Goal: Book appointment/travel/reservation

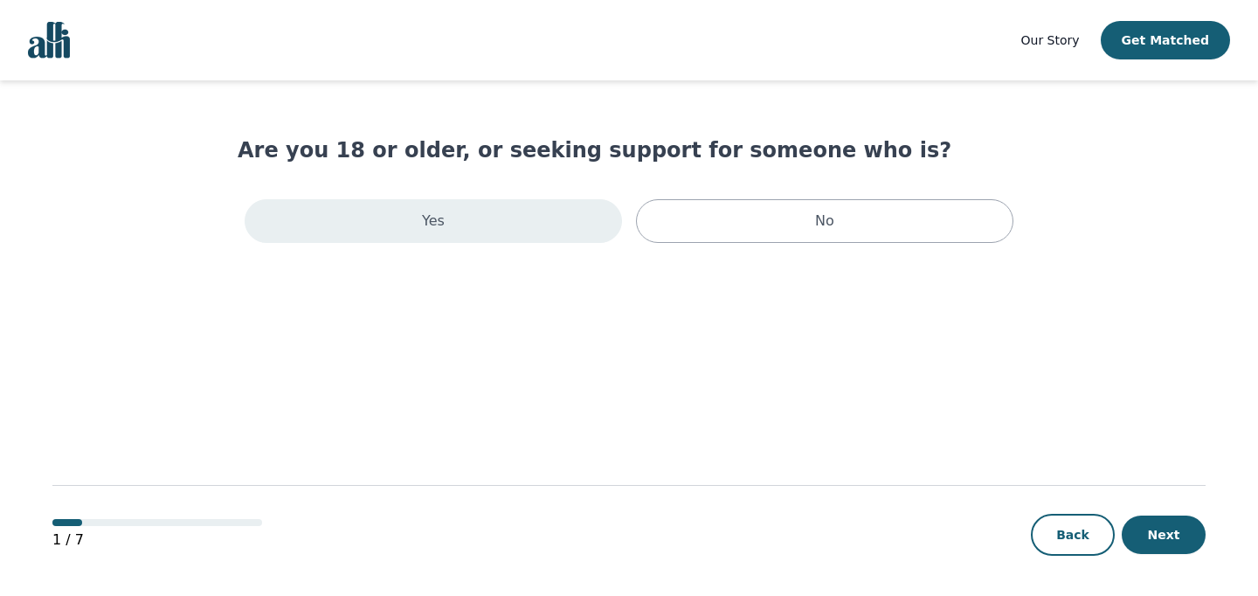
click at [486, 208] on div "Yes" at bounding box center [433, 221] width 377 height 44
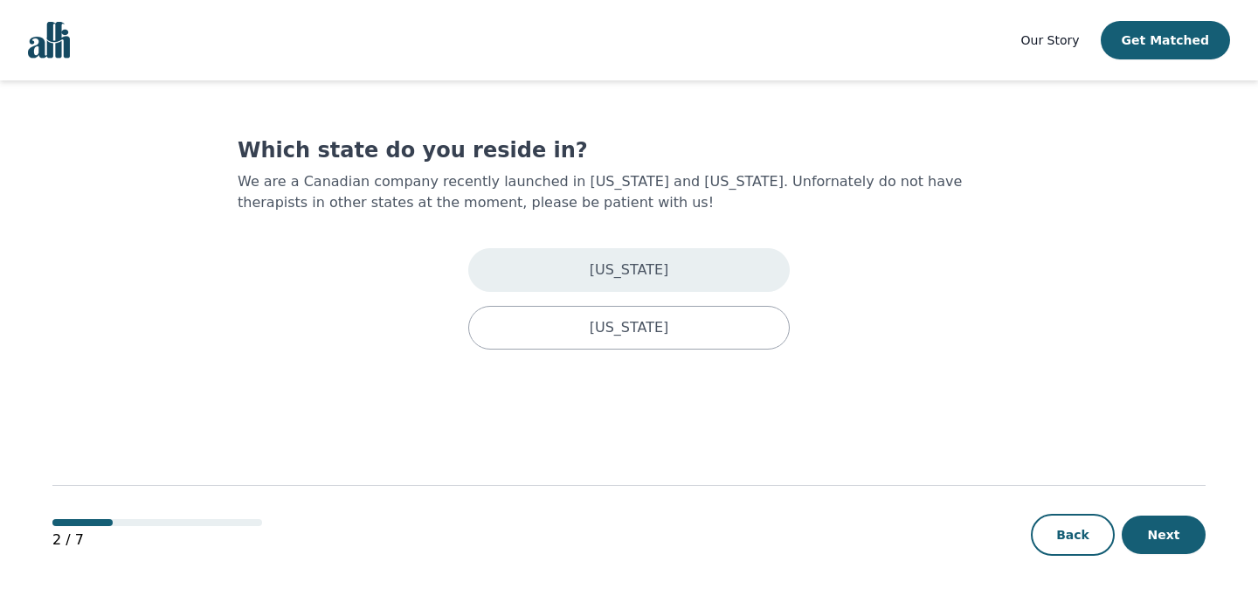
click at [640, 266] on p "[US_STATE]" at bounding box center [629, 269] width 79 height 21
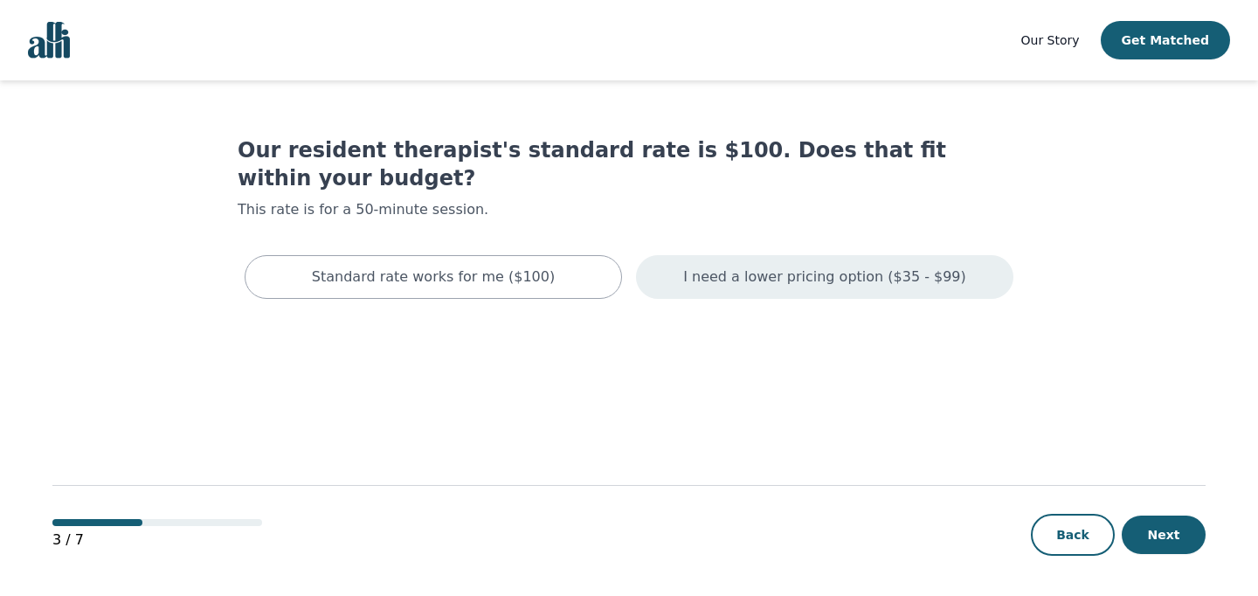
click at [775, 266] on p "I need a lower pricing option ($35 - $99)" at bounding box center [824, 276] width 283 height 21
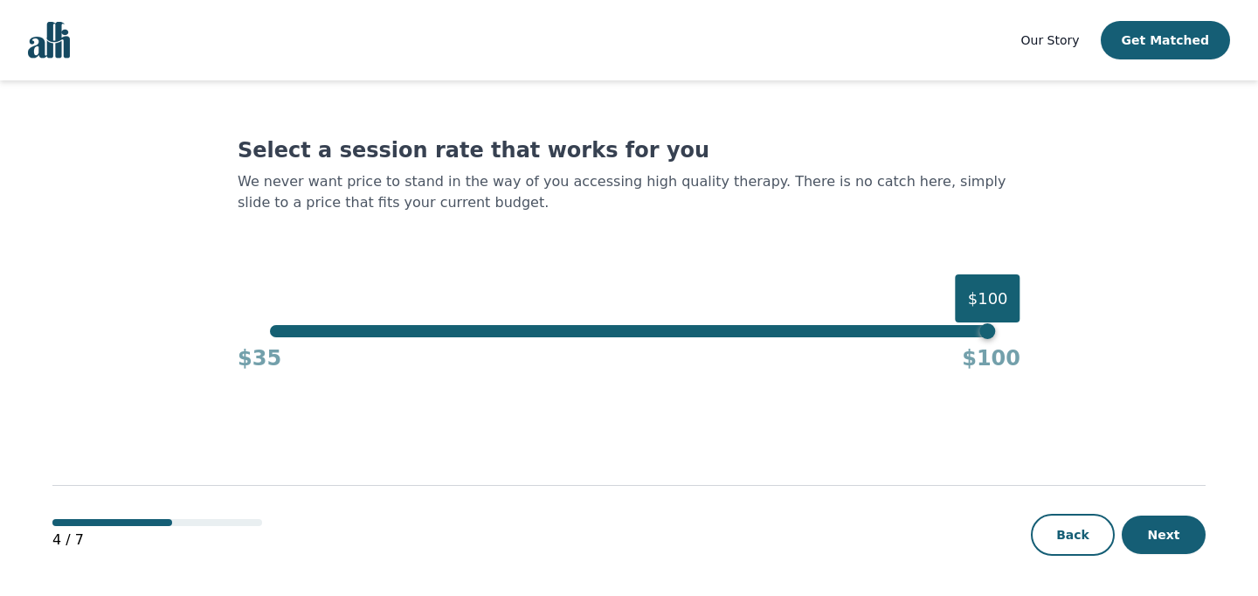
click at [566, 327] on div "$100" at bounding box center [628, 331] width 717 height 12
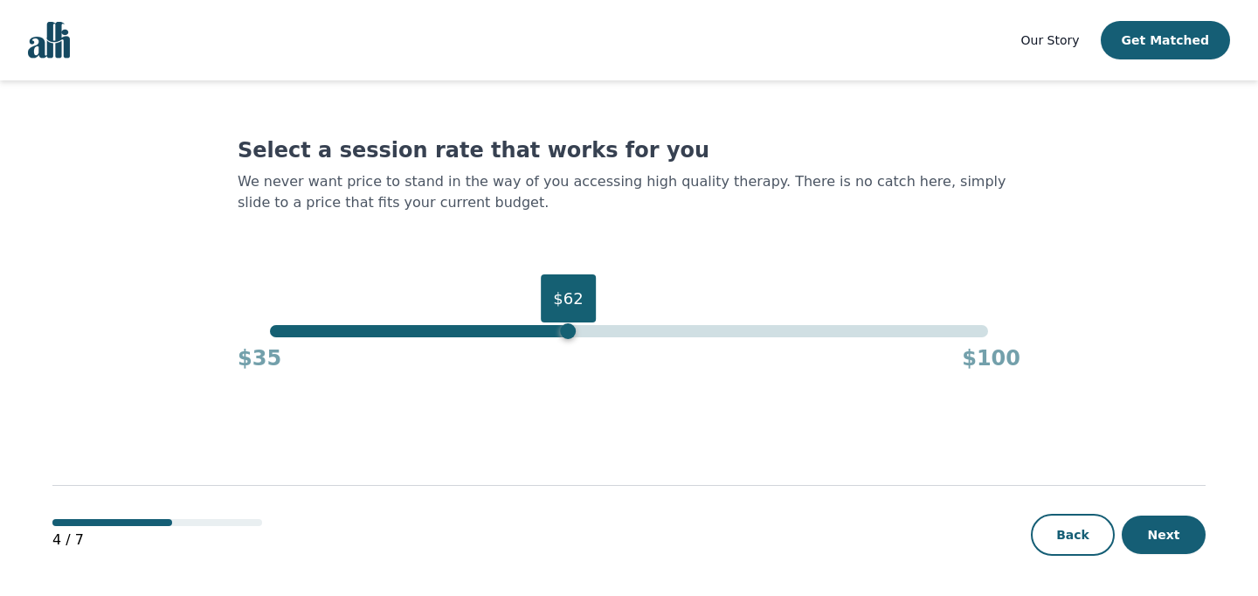
scroll to position [2, 0]
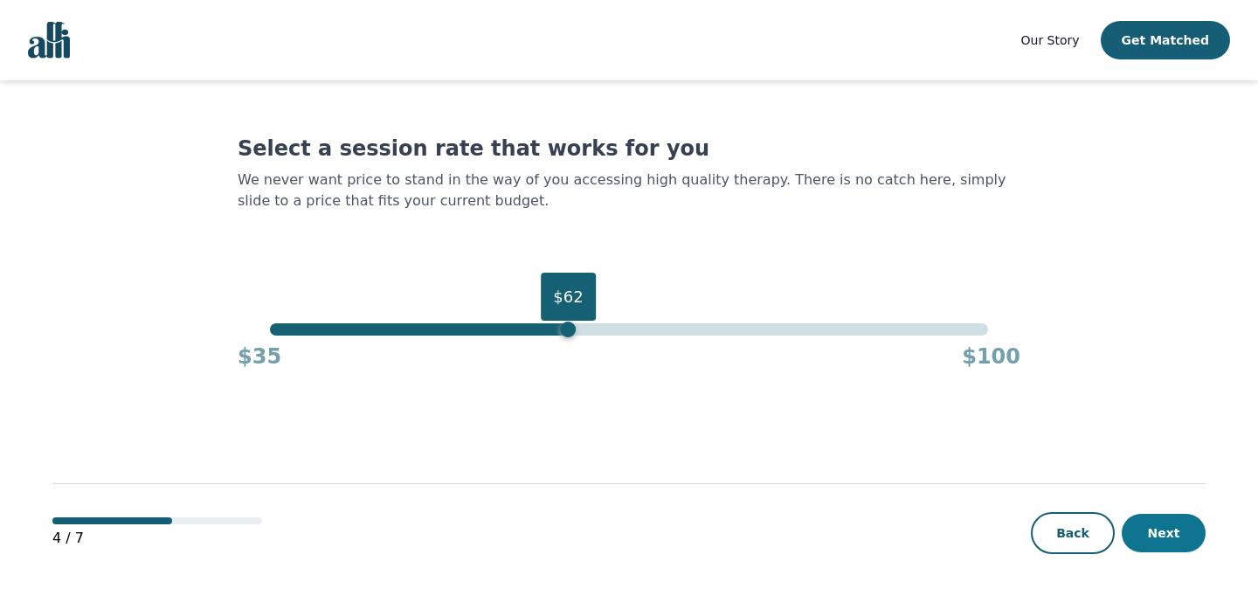
click at [1156, 540] on button "Next" at bounding box center [1163, 533] width 84 height 38
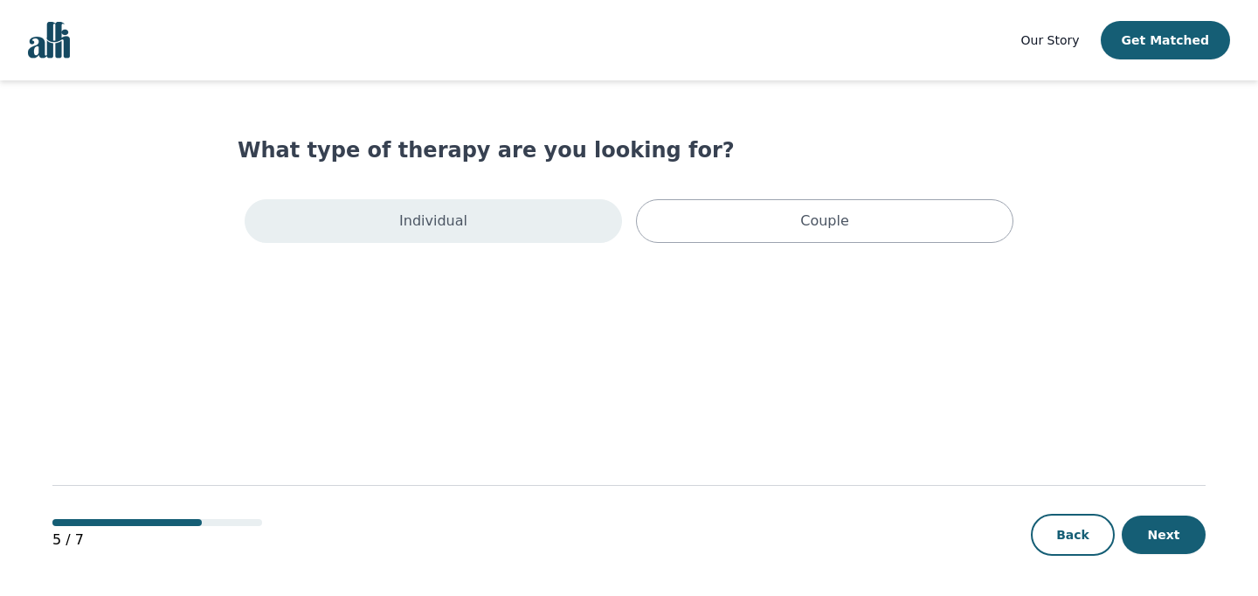
click at [561, 231] on div "Individual" at bounding box center [433, 221] width 377 height 44
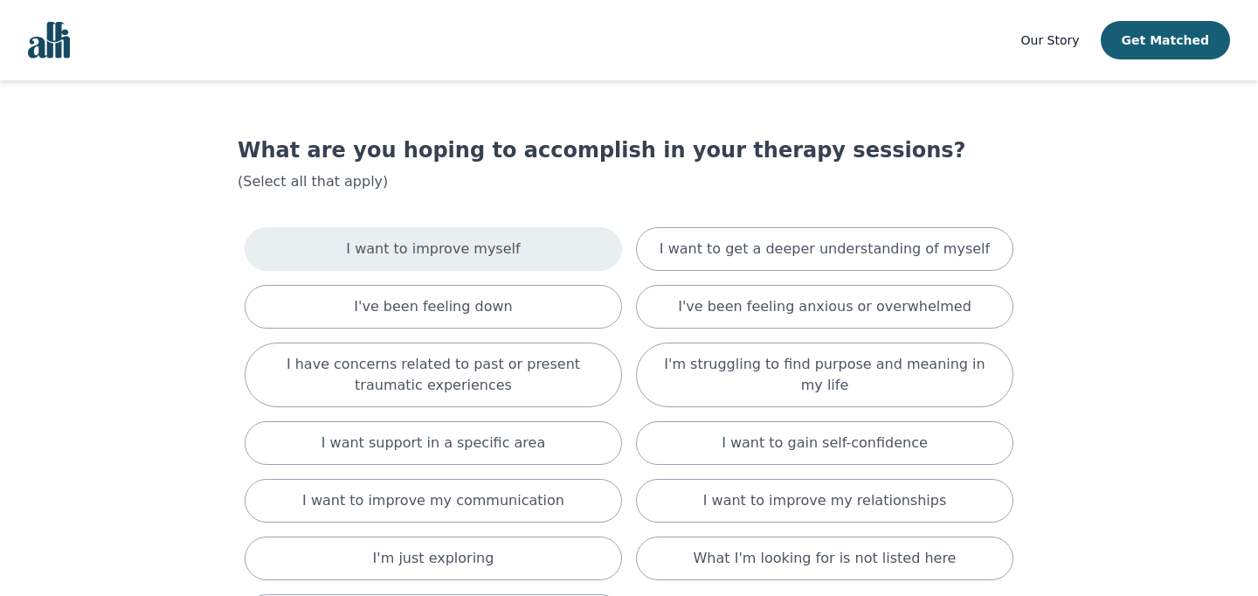
click at [580, 257] on div "I want to improve myself" at bounding box center [433, 249] width 377 height 44
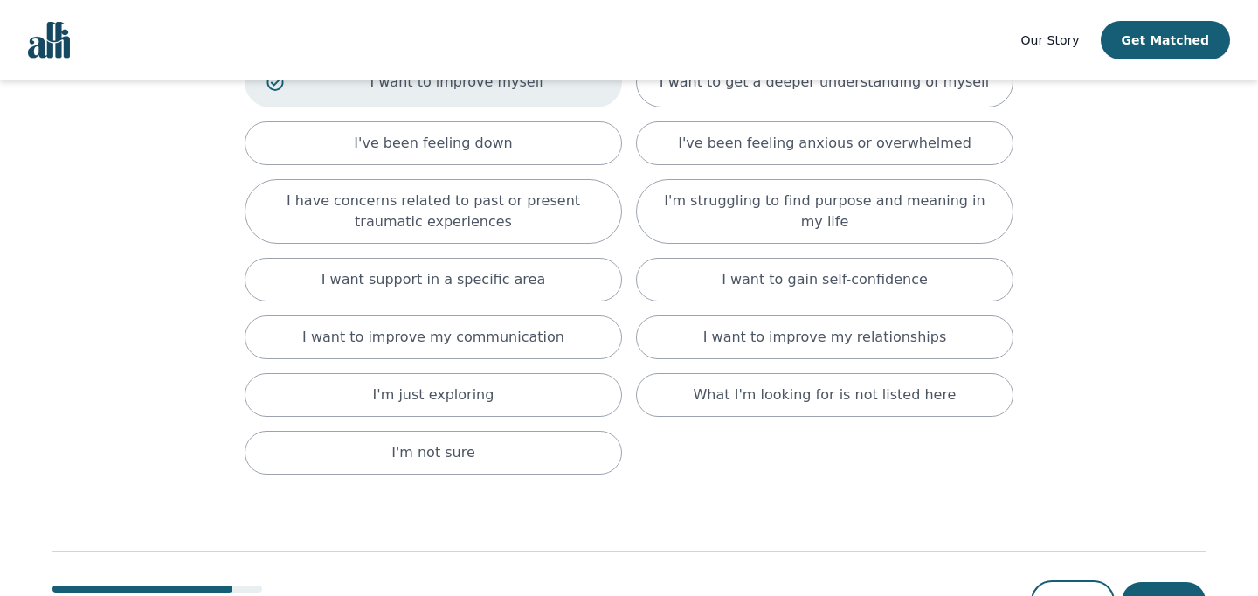
scroll to position [238, 0]
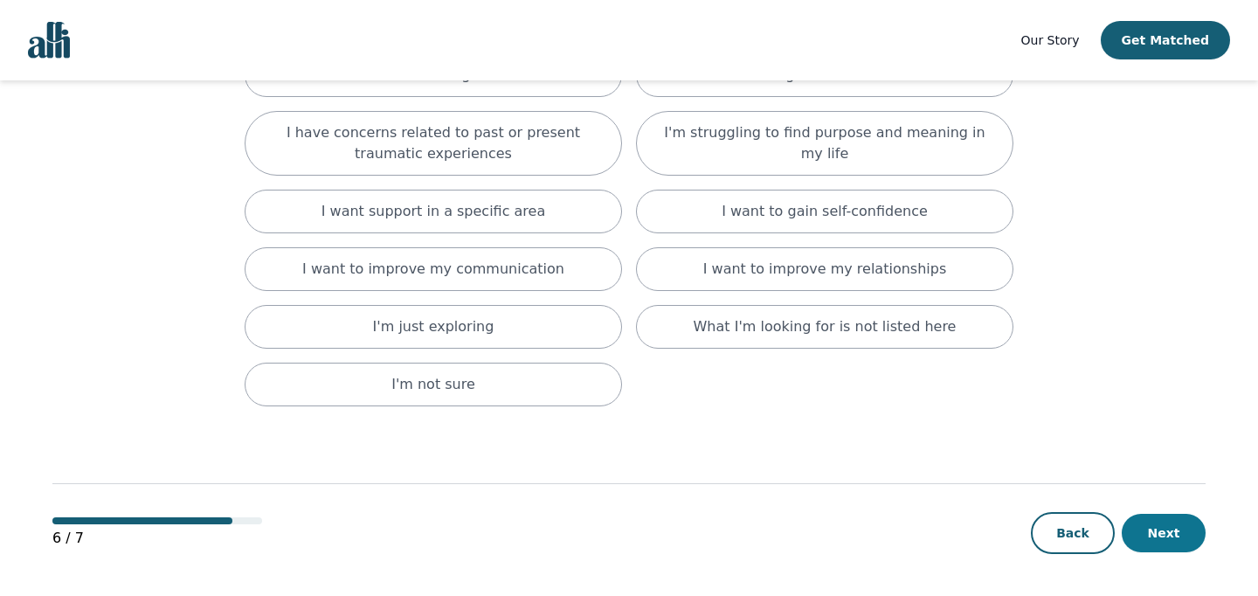
click at [1150, 521] on button "Next" at bounding box center [1163, 533] width 84 height 38
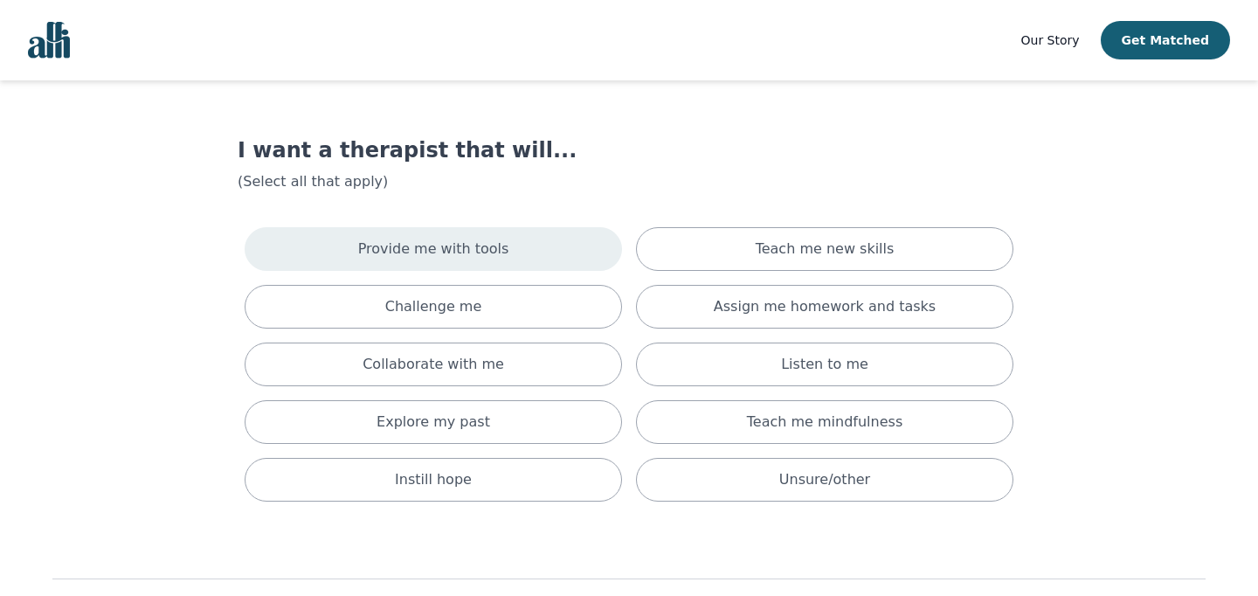
click at [579, 257] on div "Provide me with tools" at bounding box center [433, 249] width 377 height 44
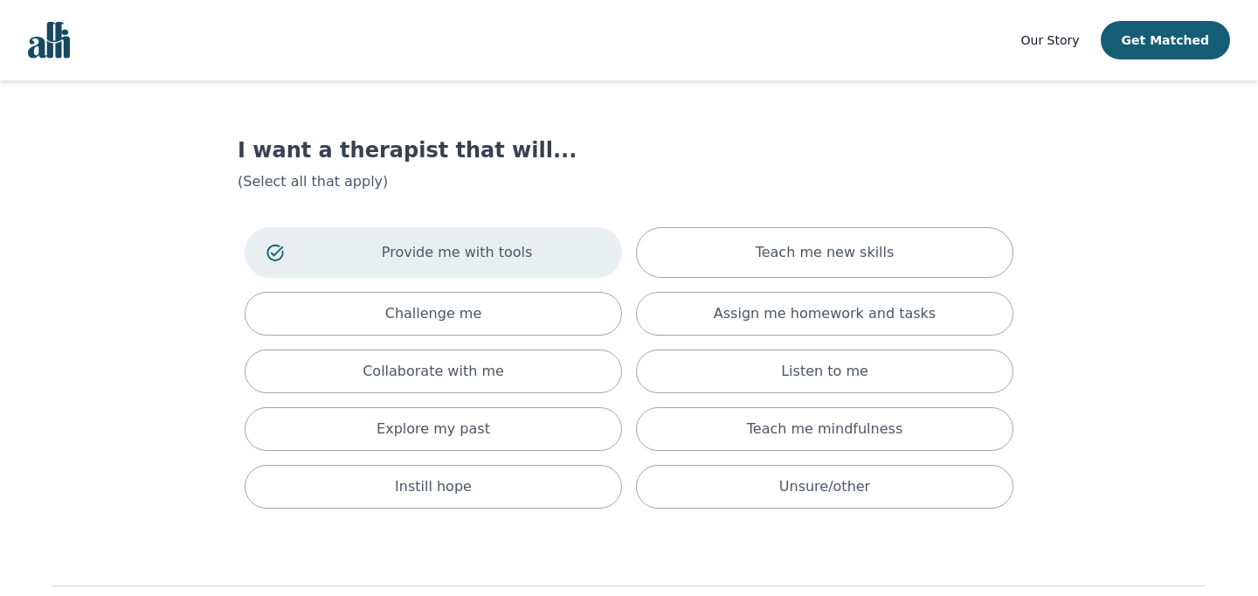
scroll to position [102, 0]
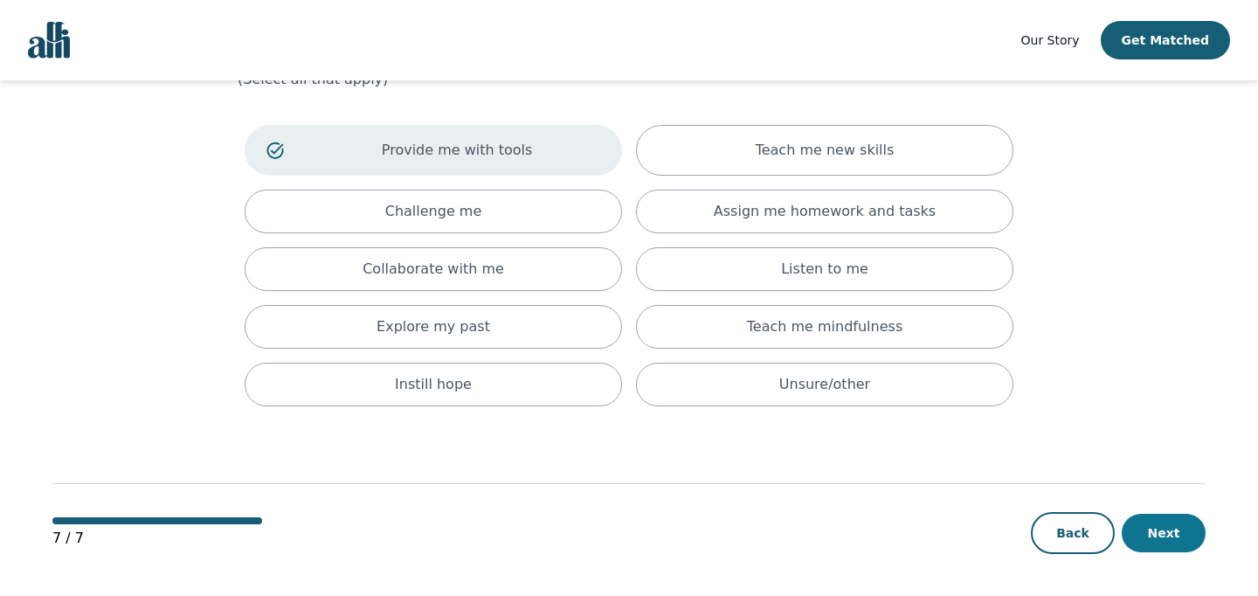
click at [1184, 521] on button "Next" at bounding box center [1163, 533] width 84 height 38
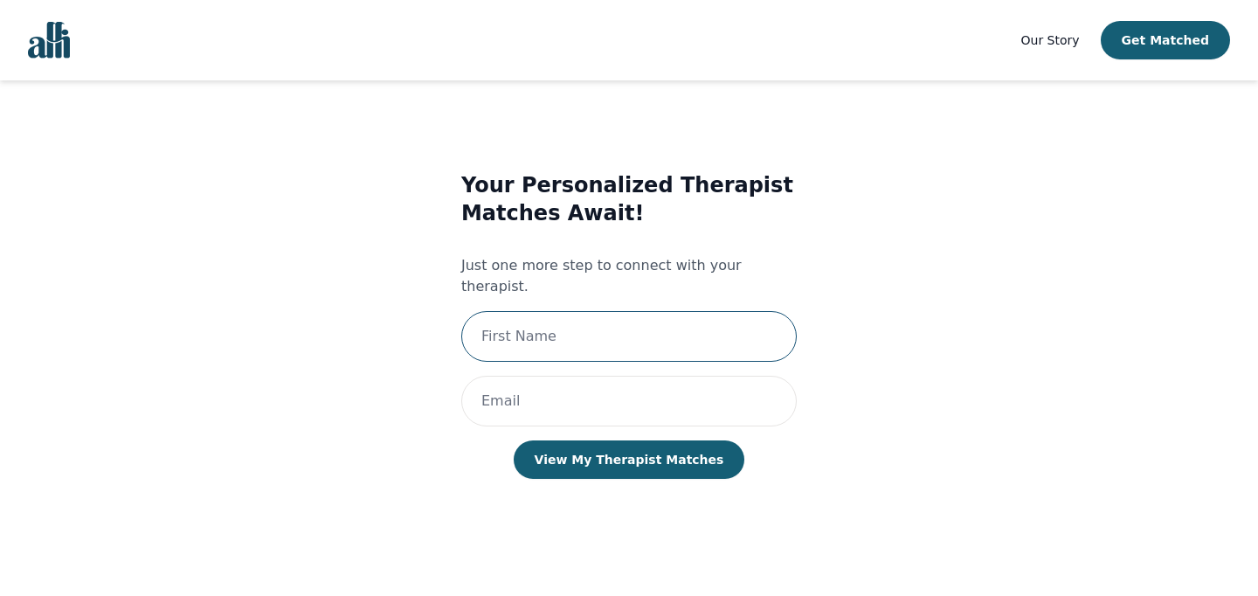
click at [662, 311] on input "text" at bounding box center [628, 336] width 335 height 51
type input "Victoria"
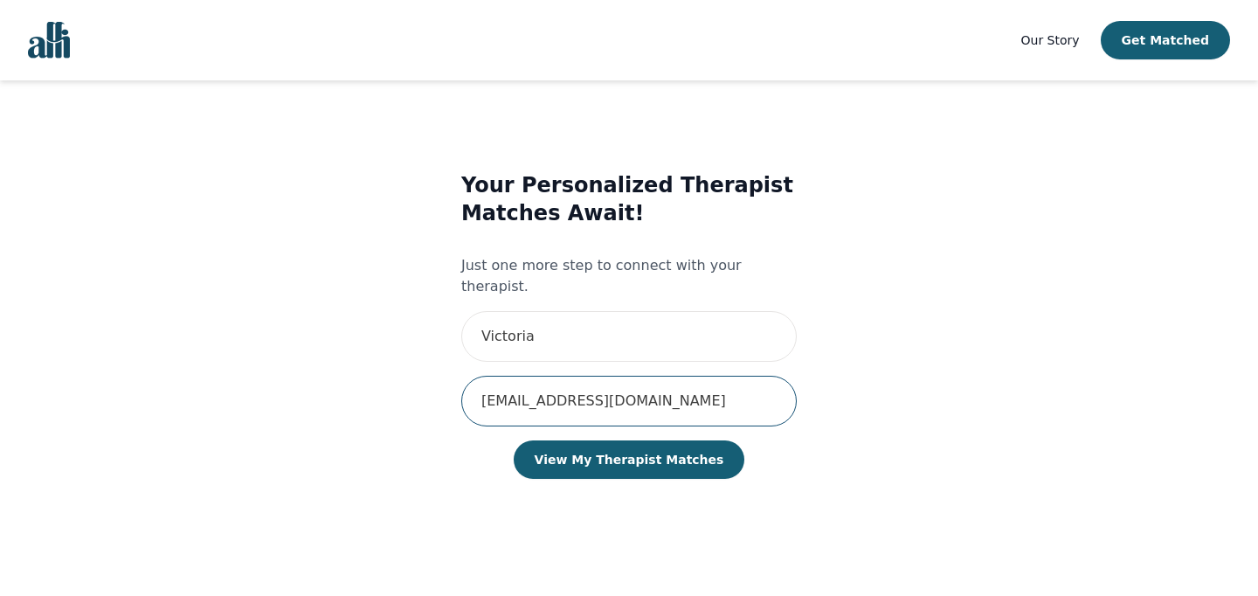
type input "[EMAIL_ADDRESS][DOMAIN_NAME]"
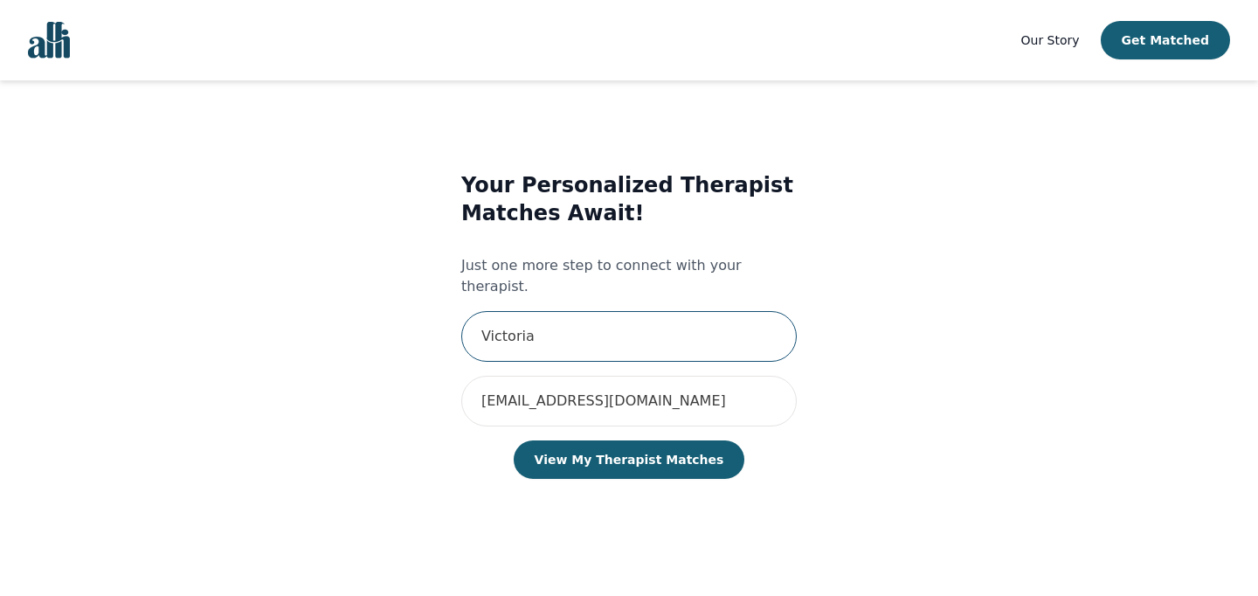
click at [594, 316] on input "Victoria" at bounding box center [628, 336] width 335 height 51
type input "Victoria TEST"
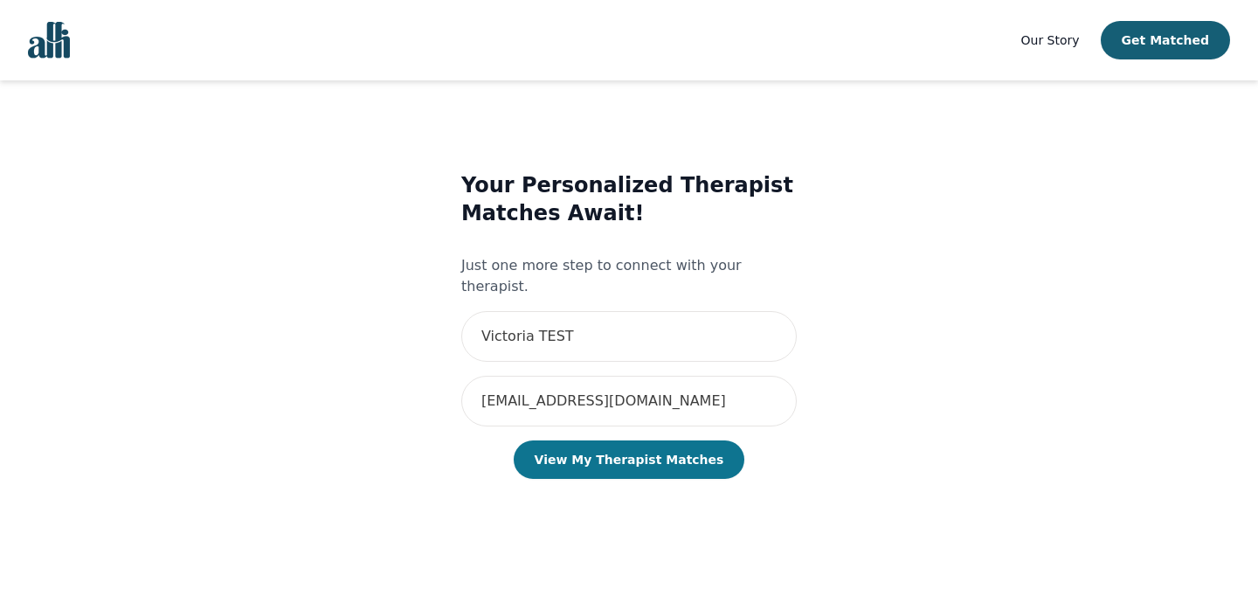
click at [611, 441] on button "View My Therapist Matches" at bounding box center [629, 459] width 231 height 38
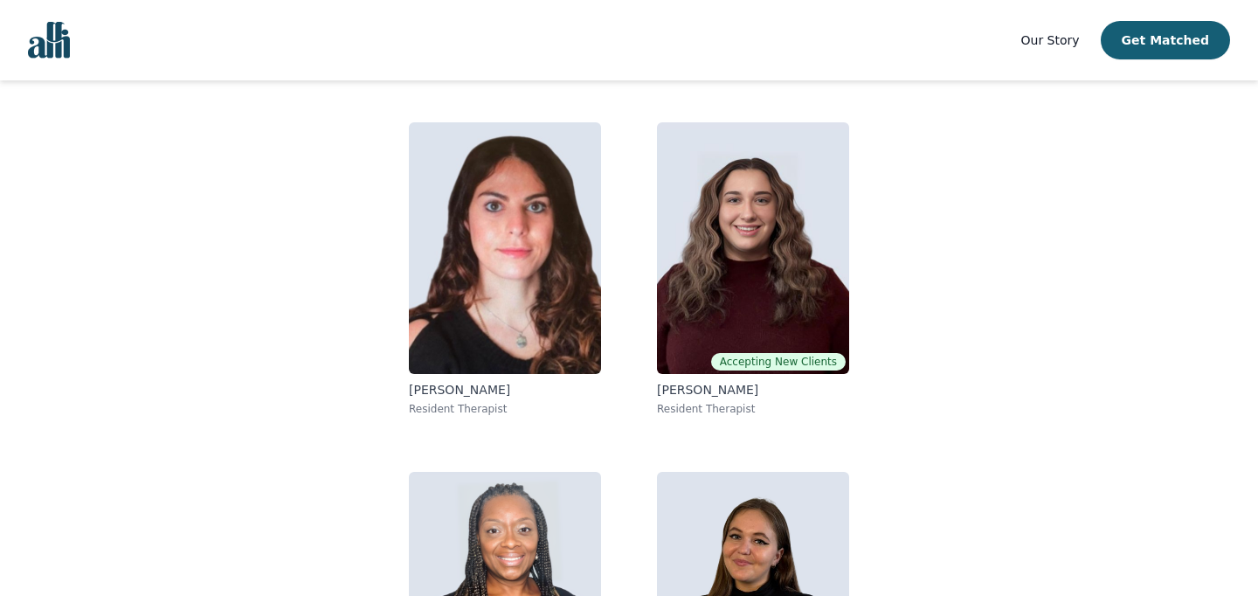
scroll to position [316, 0]
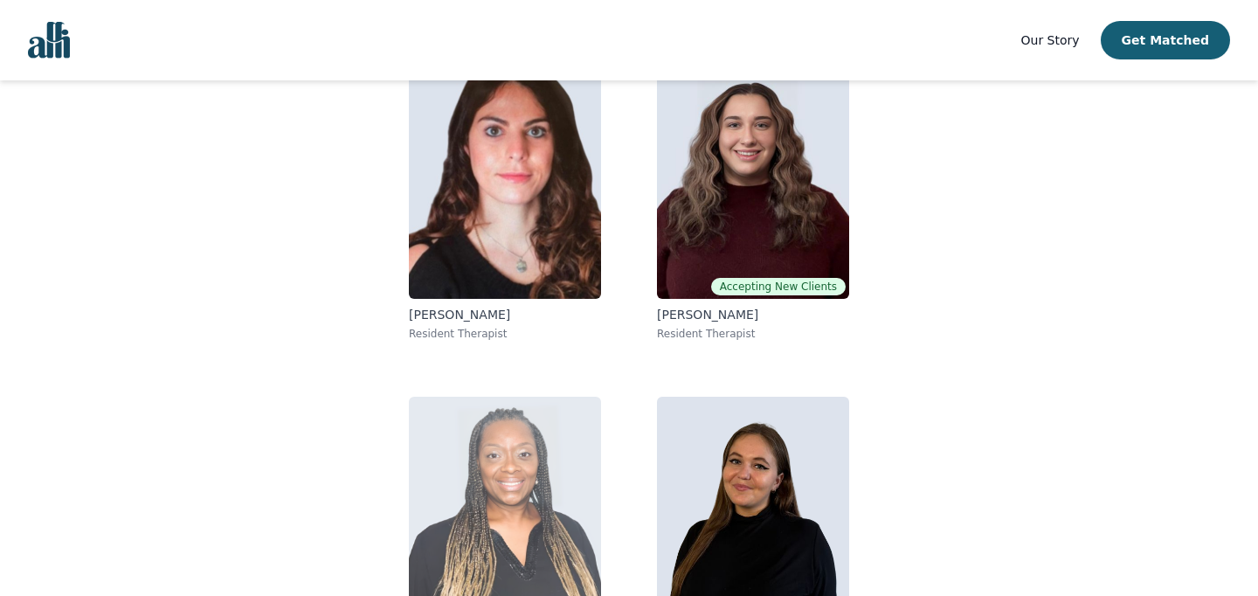
click at [553, 455] on img at bounding box center [505, 523] width 192 height 252
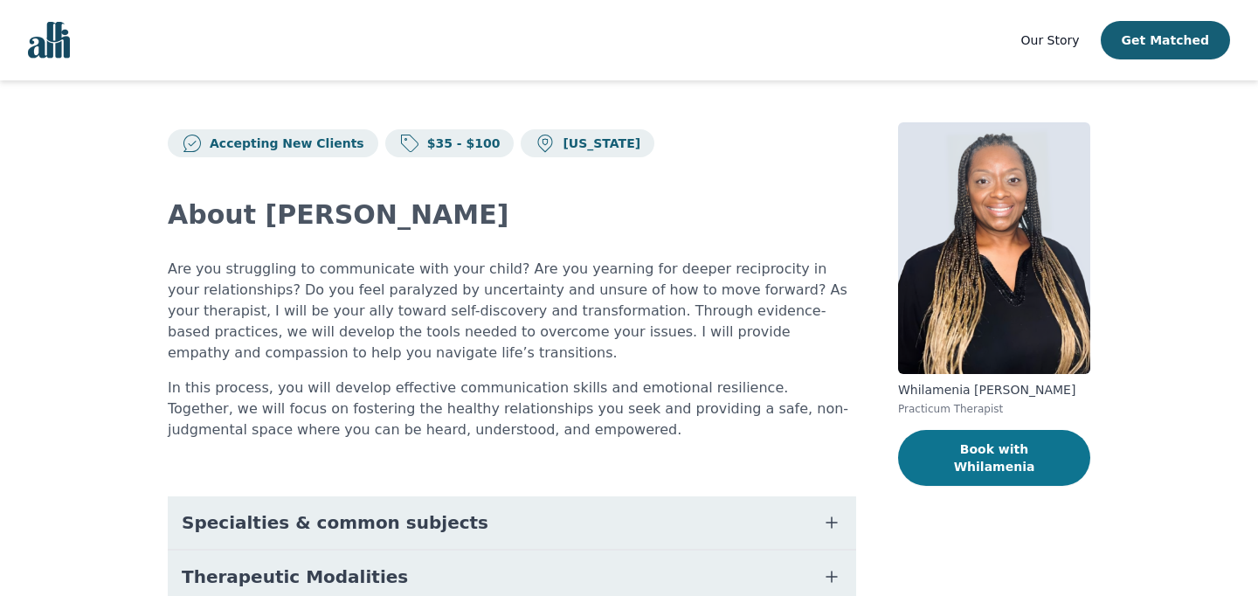
click at [1071, 450] on button "Book with Whilamenia" at bounding box center [994, 458] width 192 height 56
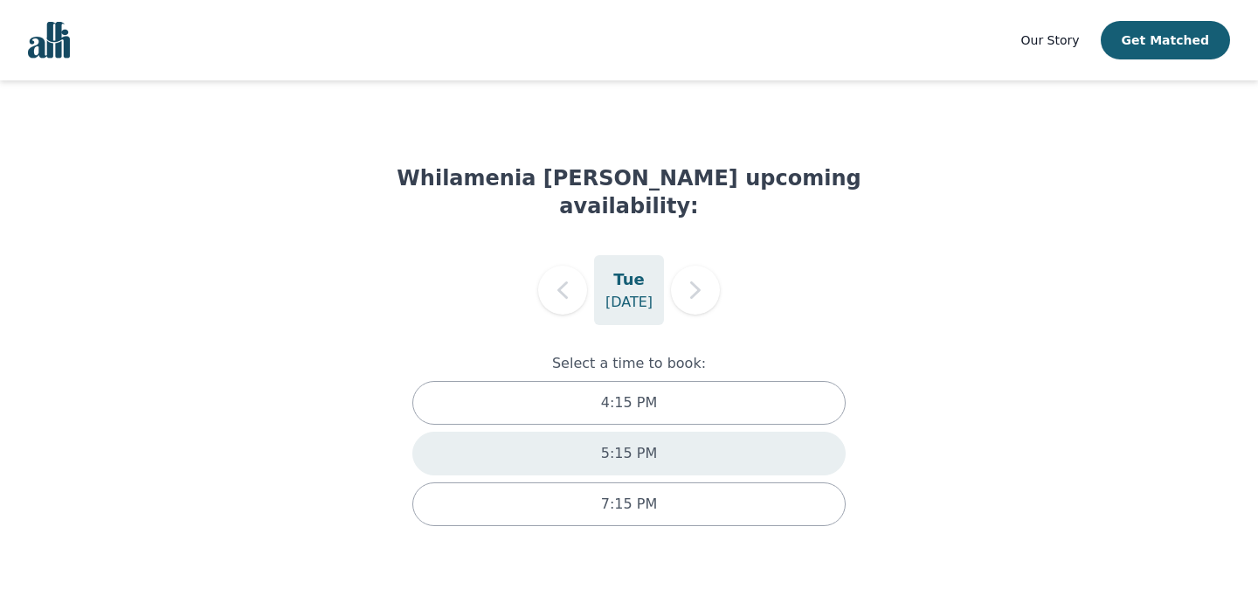
click at [603, 443] on div "5:15 PM" at bounding box center [628, 453] width 433 height 44
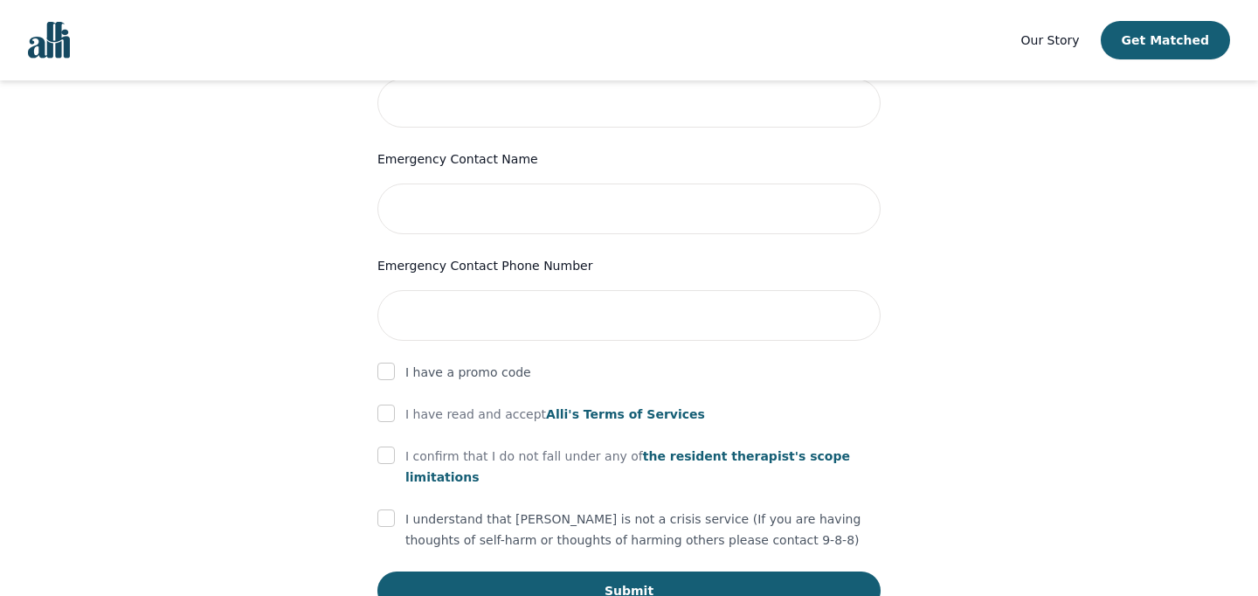
scroll to position [816, 0]
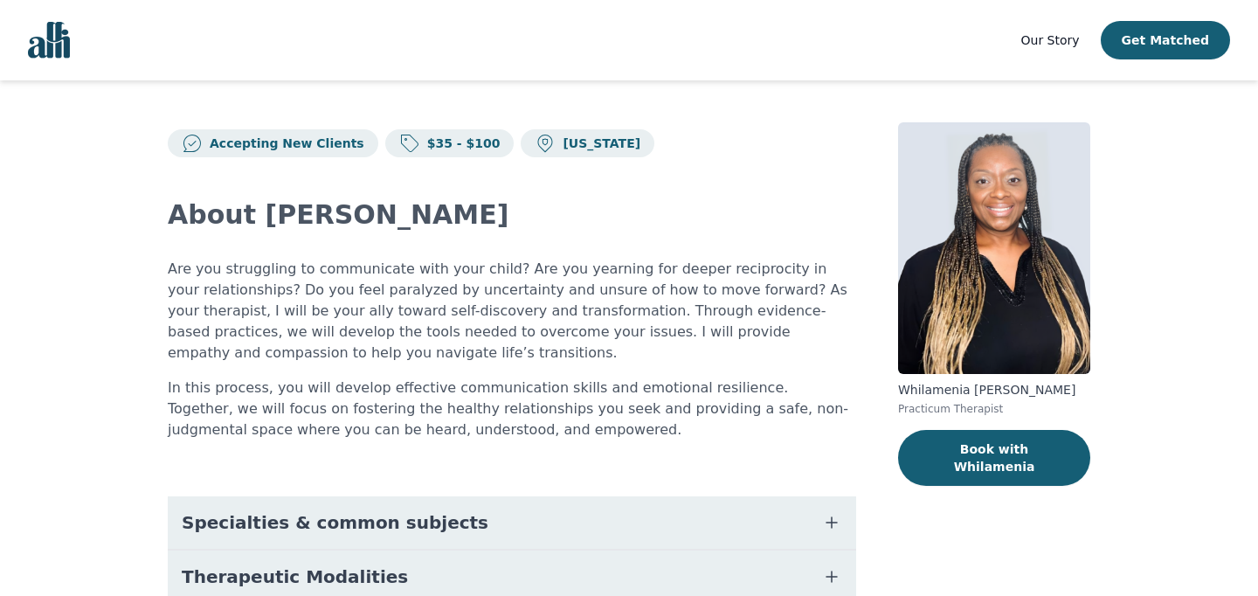
scroll to position [144, 0]
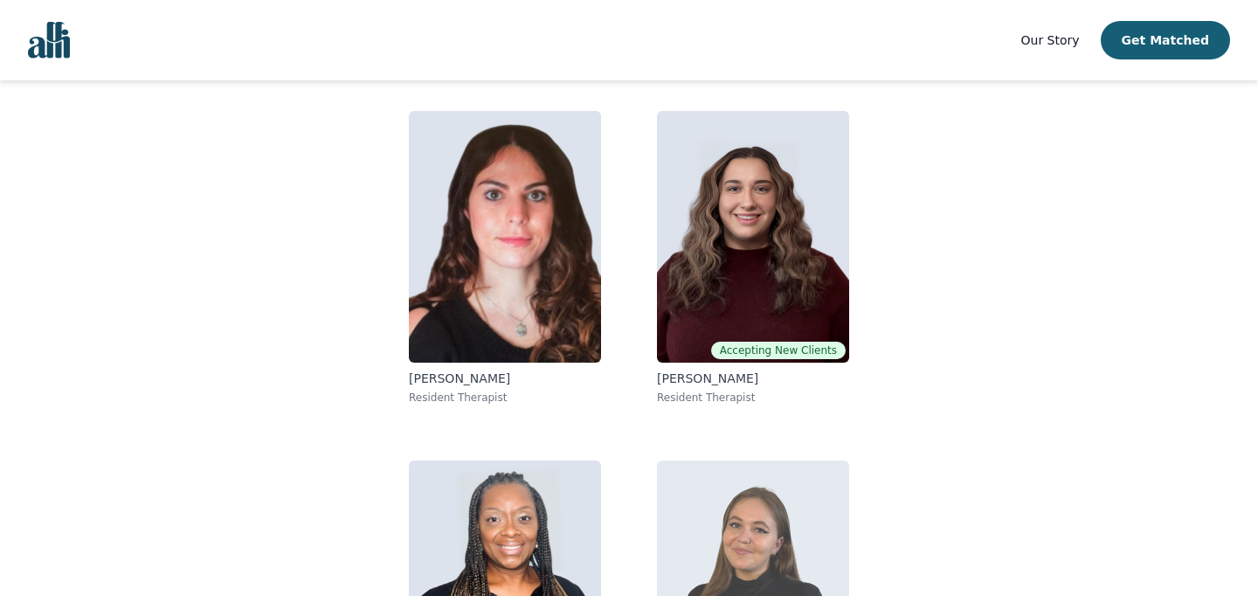
click at [723, 546] on img at bounding box center [753, 586] width 192 height 252
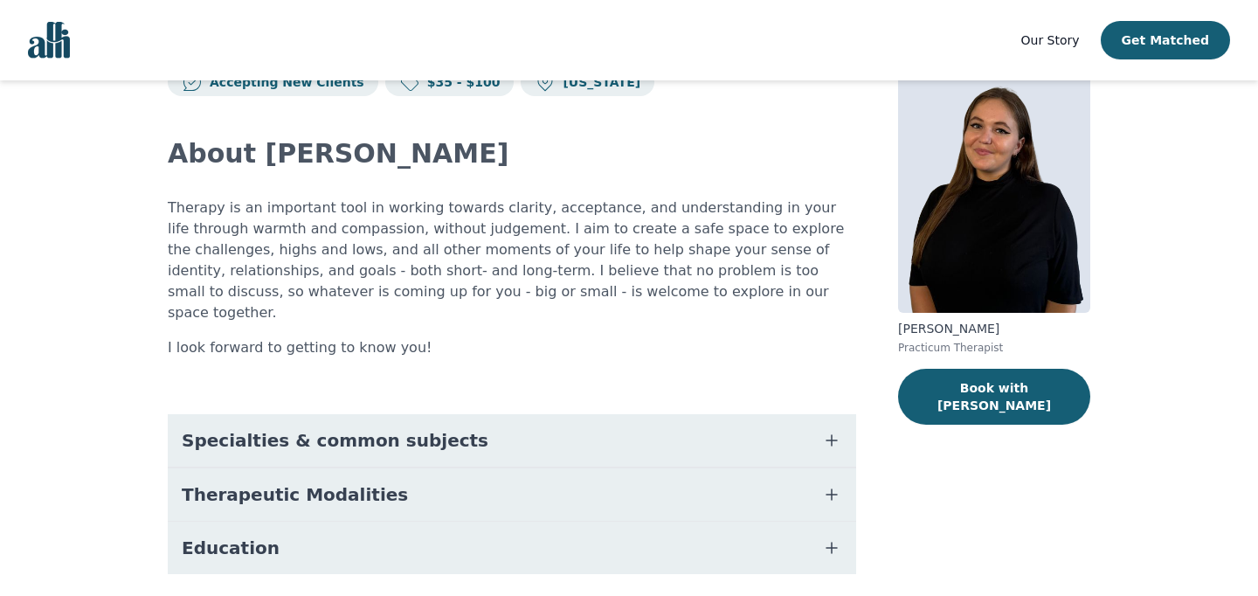
scroll to position [62, 0]
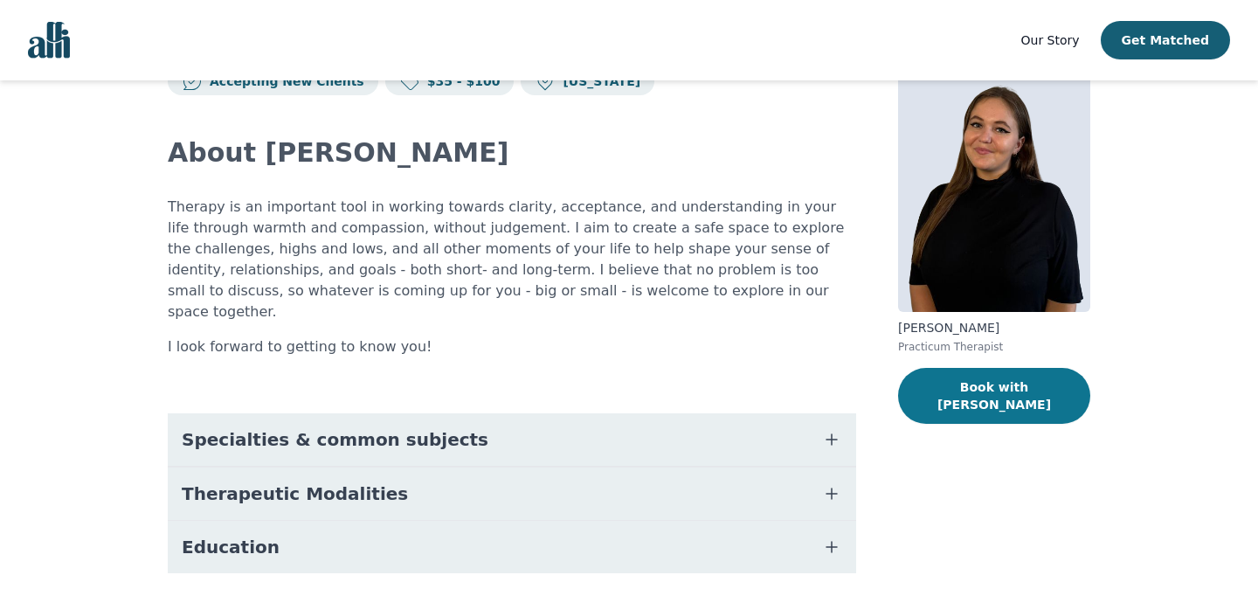
click at [1068, 402] on button "Book with [PERSON_NAME]" at bounding box center [994, 396] width 192 height 56
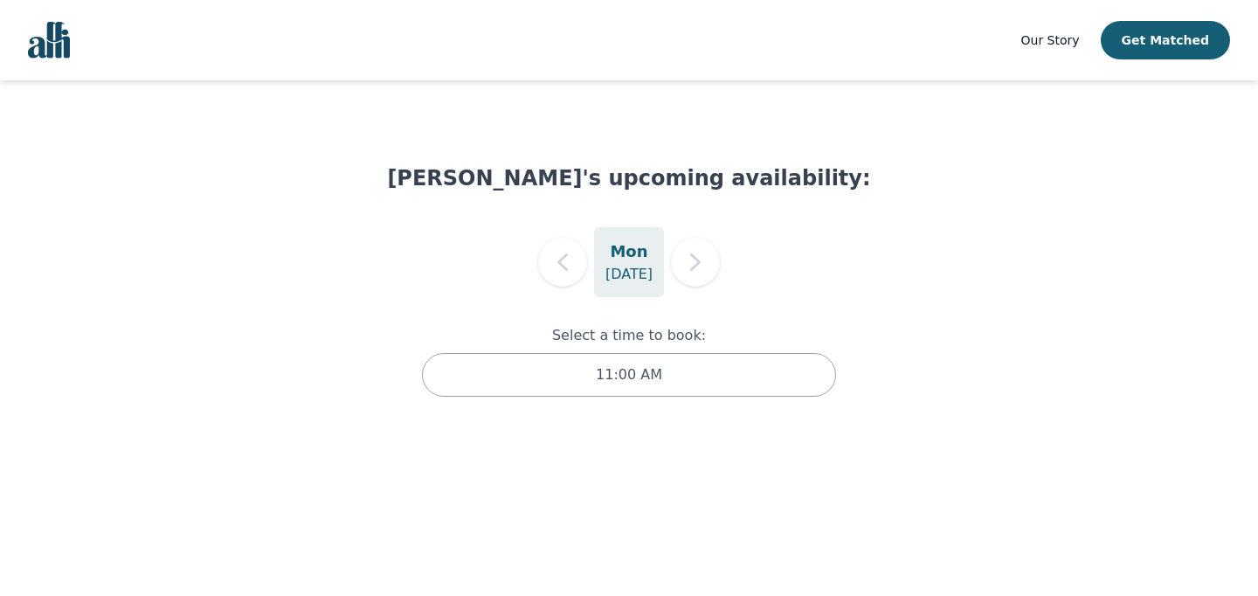
click at [644, 269] on p "[DATE]" at bounding box center [628, 274] width 47 height 21
click at [618, 252] on h5 "Mon" at bounding box center [629, 251] width 38 height 24
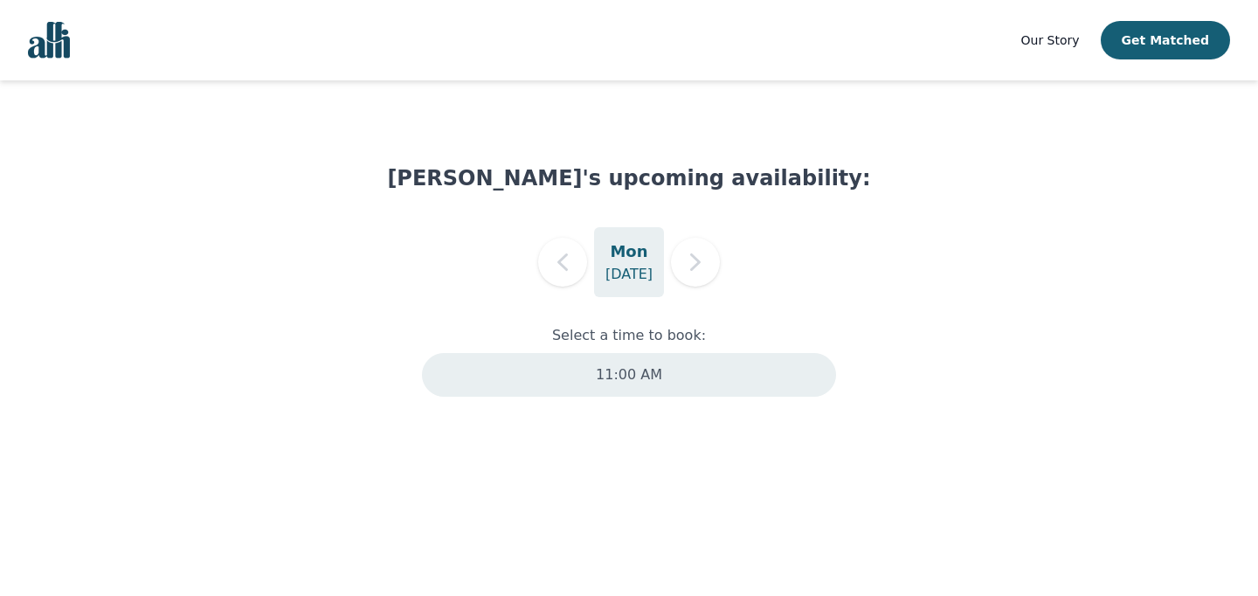
click at [713, 389] on div "11:00 AM" at bounding box center [628, 375] width 413 height 44
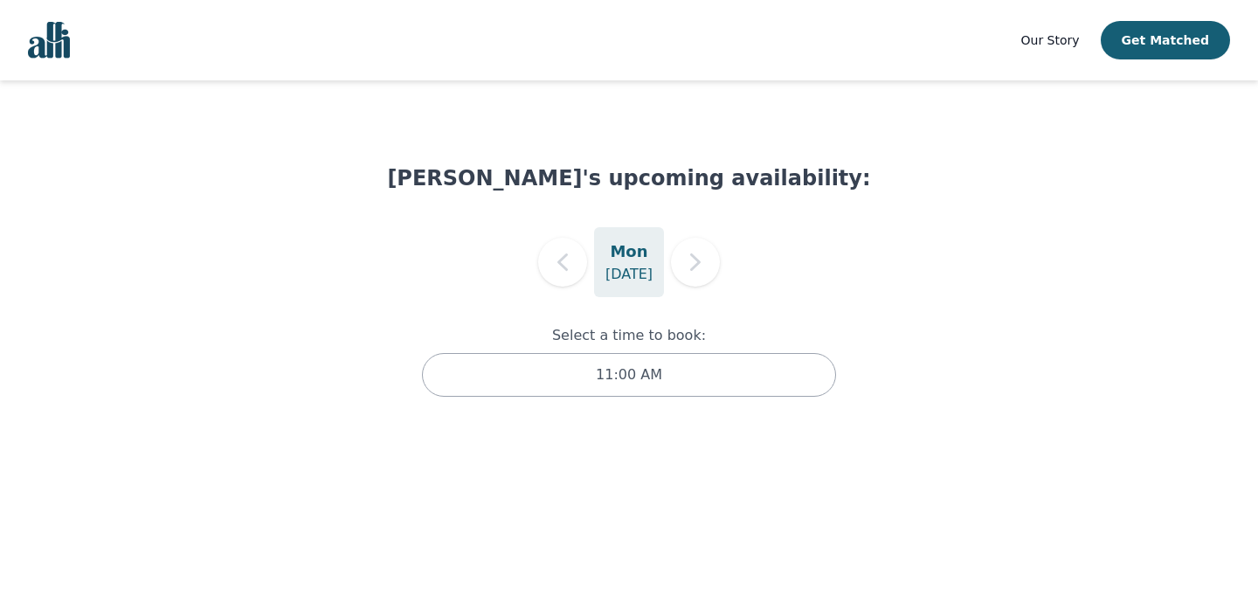
click at [640, 262] on h5 "Mon" at bounding box center [629, 251] width 38 height 24
click at [587, 171] on h1 "[PERSON_NAME]'s upcoming availability:" at bounding box center [628, 178] width 483 height 28
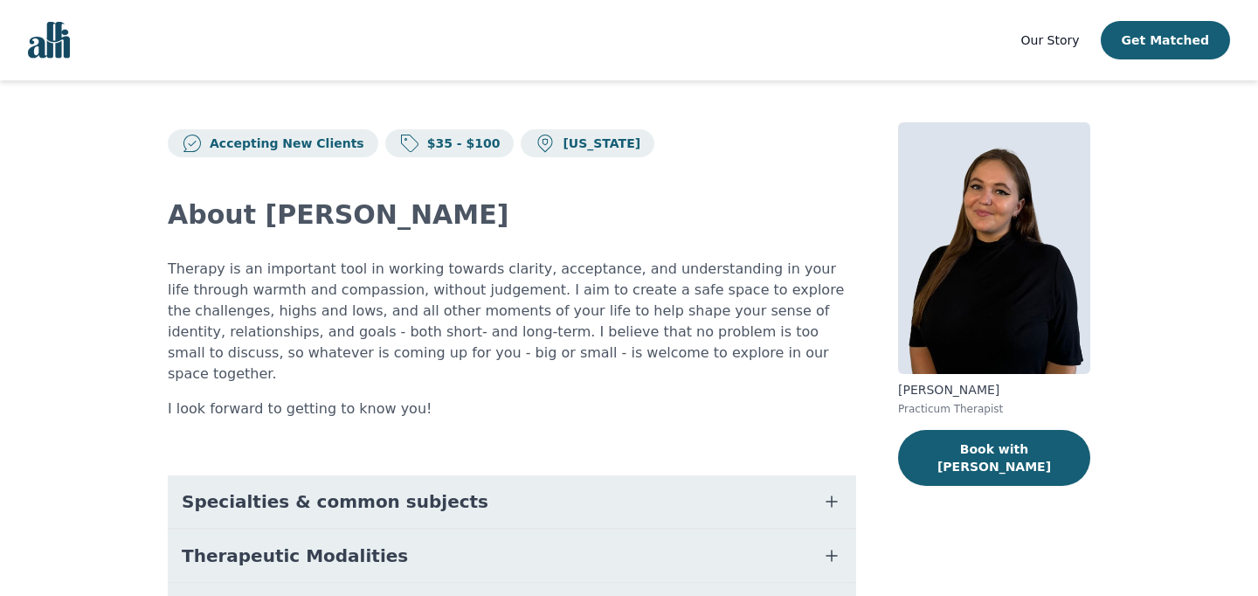
scroll to position [102, 0]
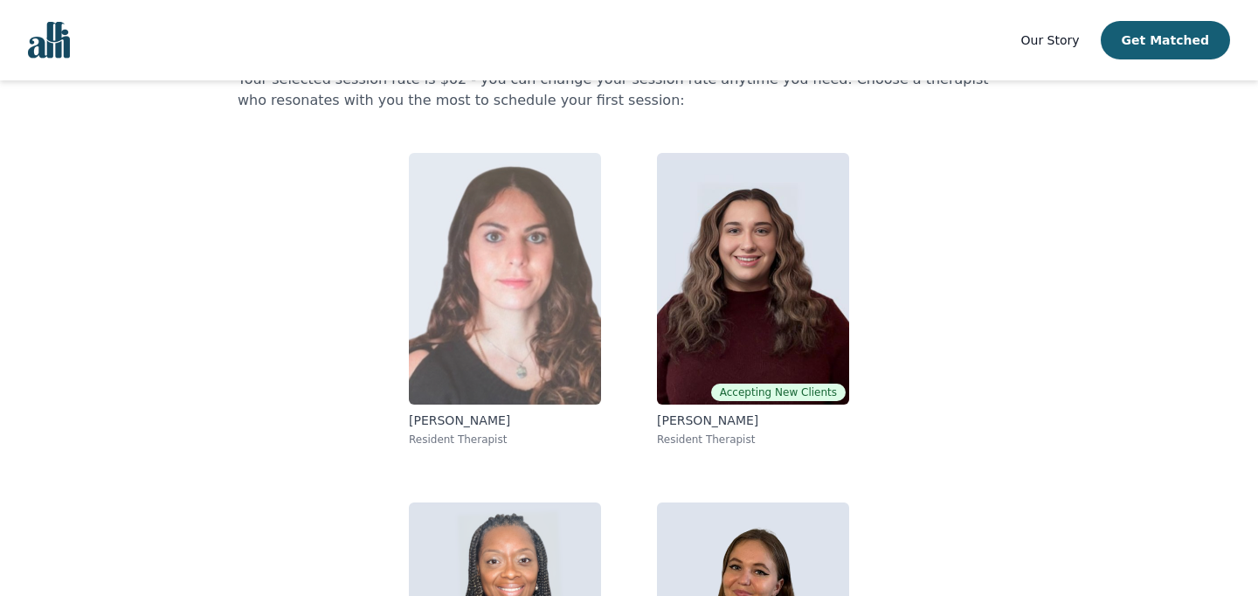
click at [497, 336] on img at bounding box center [505, 279] width 192 height 252
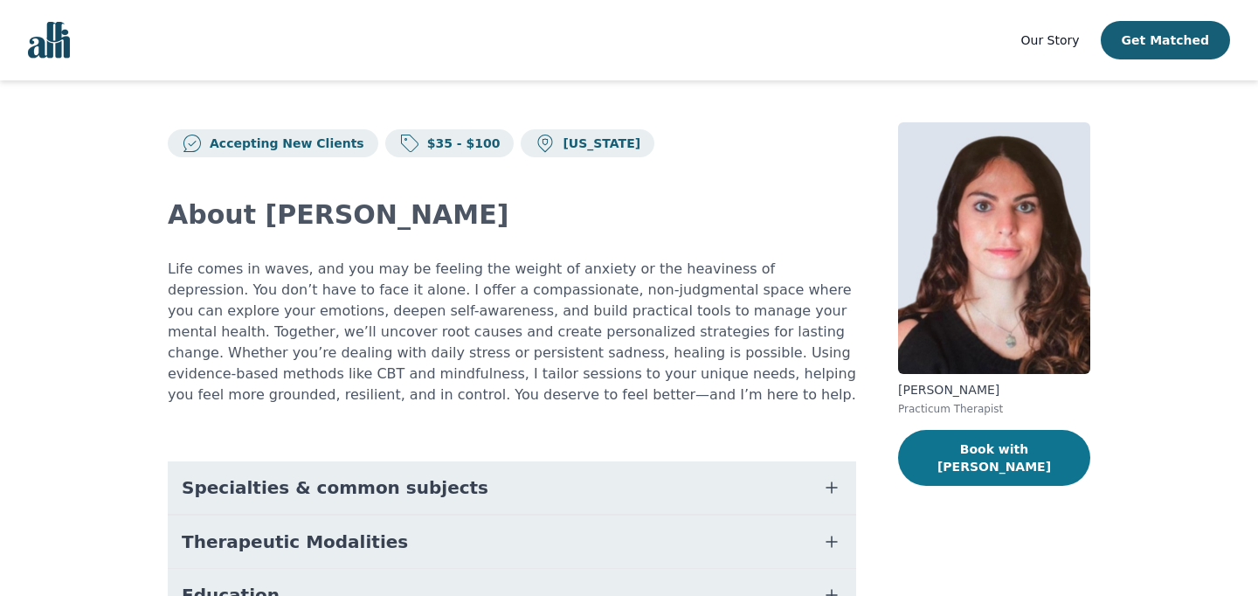
click at [1073, 445] on button "Book with [PERSON_NAME]" at bounding box center [994, 458] width 192 height 56
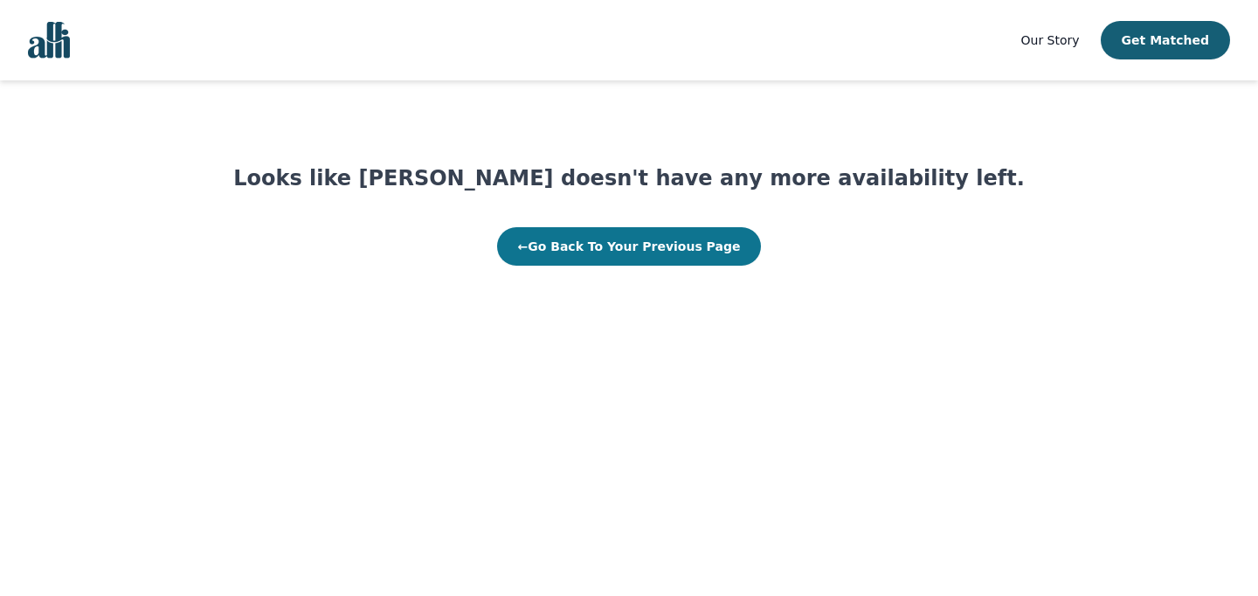
click at [691, 254] on button "← Go Back To Your Previous Page" at bounding box center [629, 246] width 265 height 38
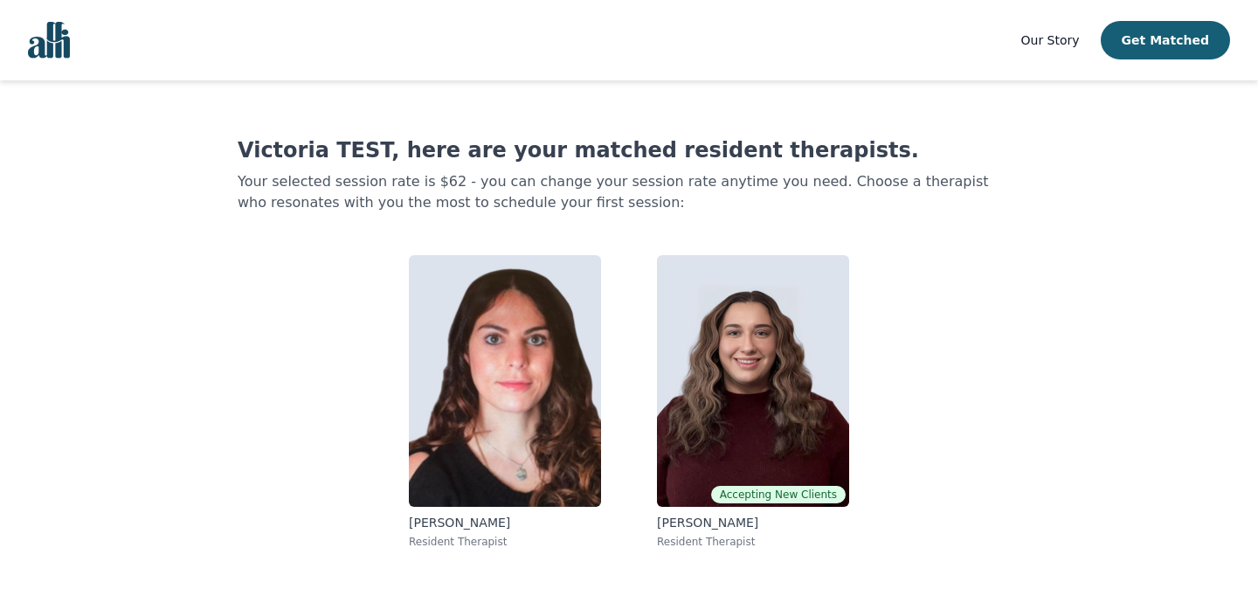
scroll to position [102, 0]
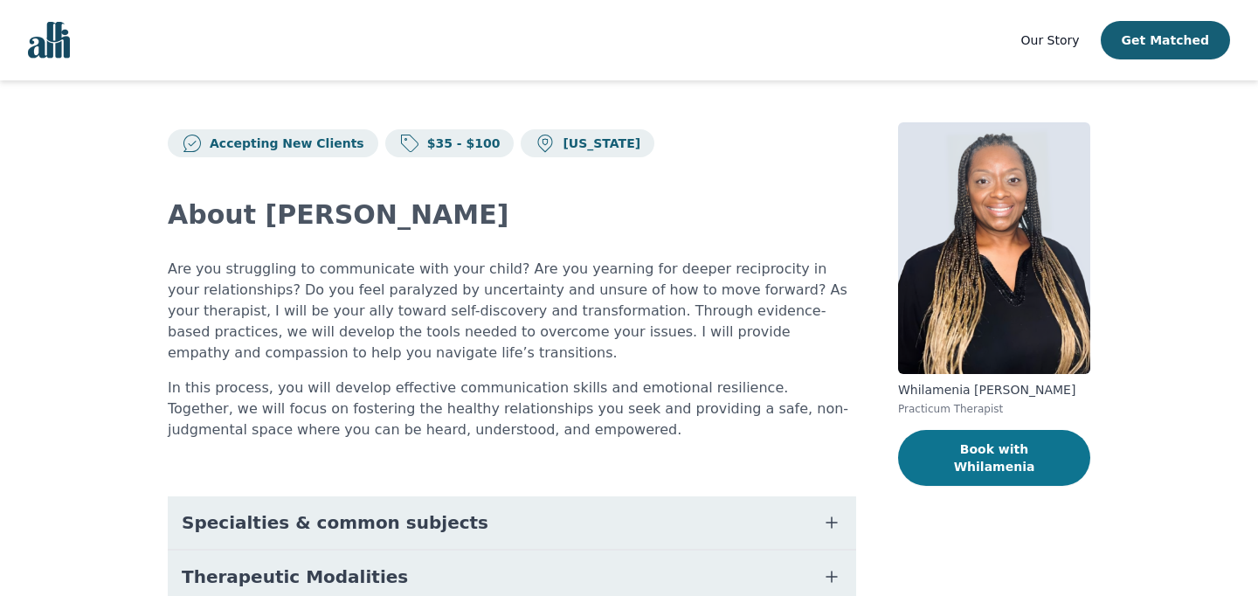
click at [1066, 457] on button "Book with Whilamenia" at bounding box center [994, 458] width 192 height 56
